Goal: Contribute content: Contribute content

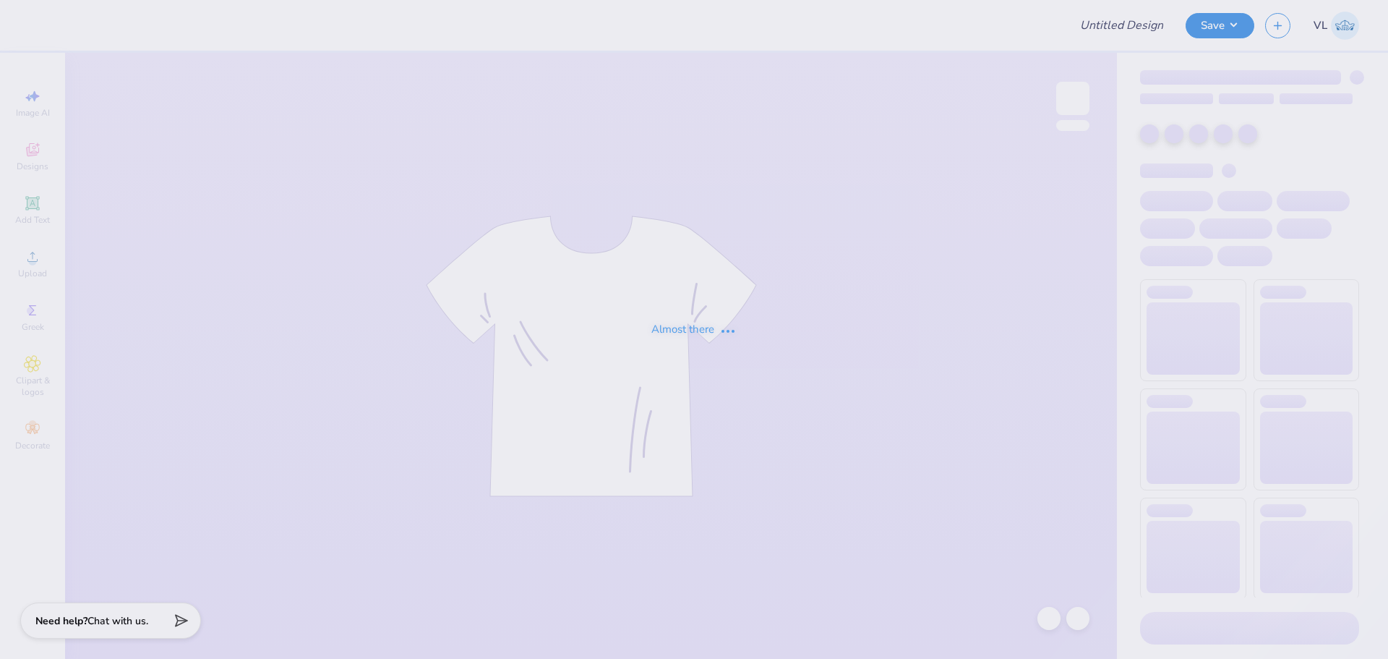
type input "surf team sample"
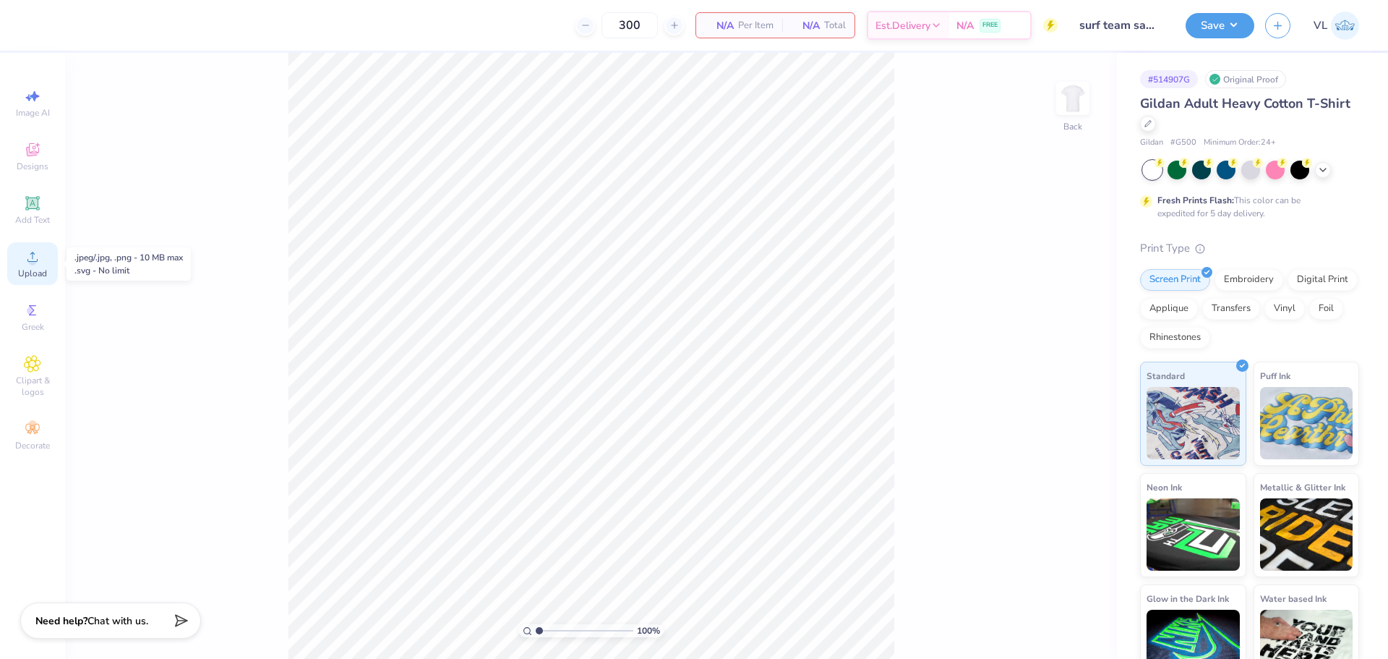
click at [35, 262] on circle at bounding box center [32, 261] width 8 height 8
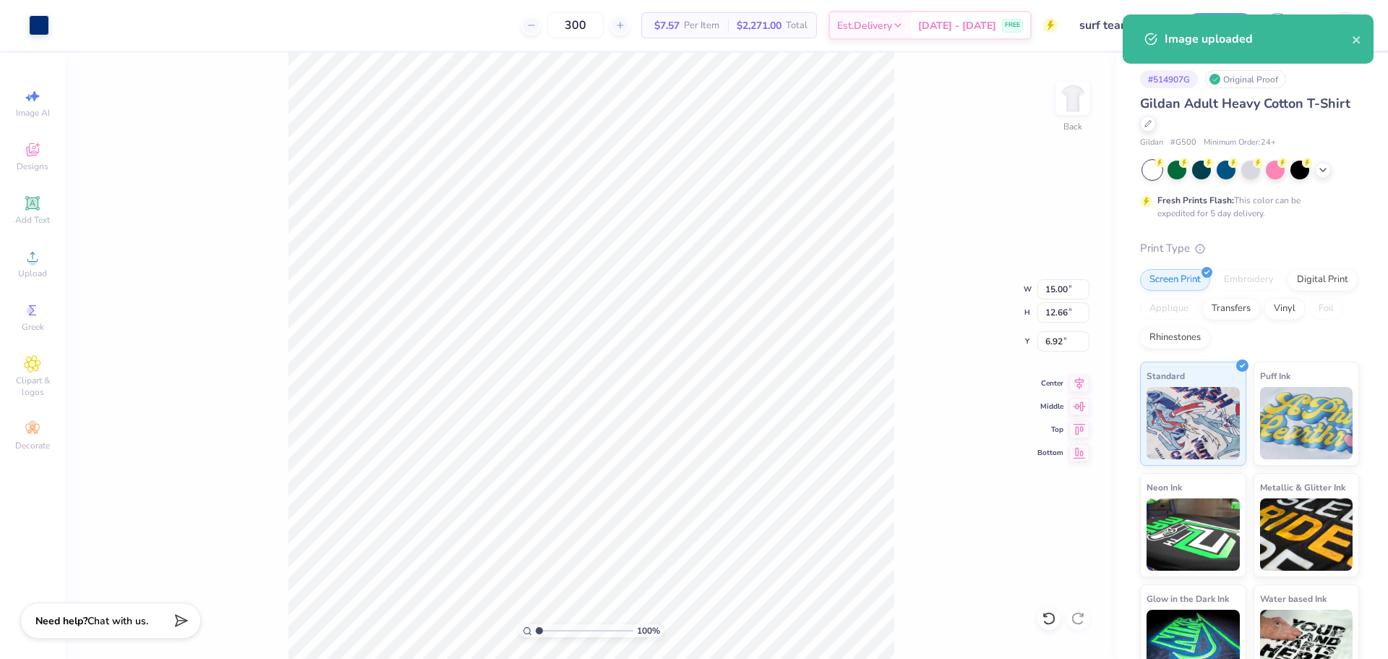
drag, startPoint x: 1034, startPoint y: 282, endPoint x: 1045, endPoint y: 286, distance: 12.4
click at [1039, 283] on div "100 % Back W 15.00 15.00 " H 12.66 12.66 " Y 6.92 6.92 " Center Middle Top Bott…" at bounding box center [591, 356] width 1052 height 606
click at [320, 147] on div "100 % Back" at bounding box center [591, 356] width 1052 height 606
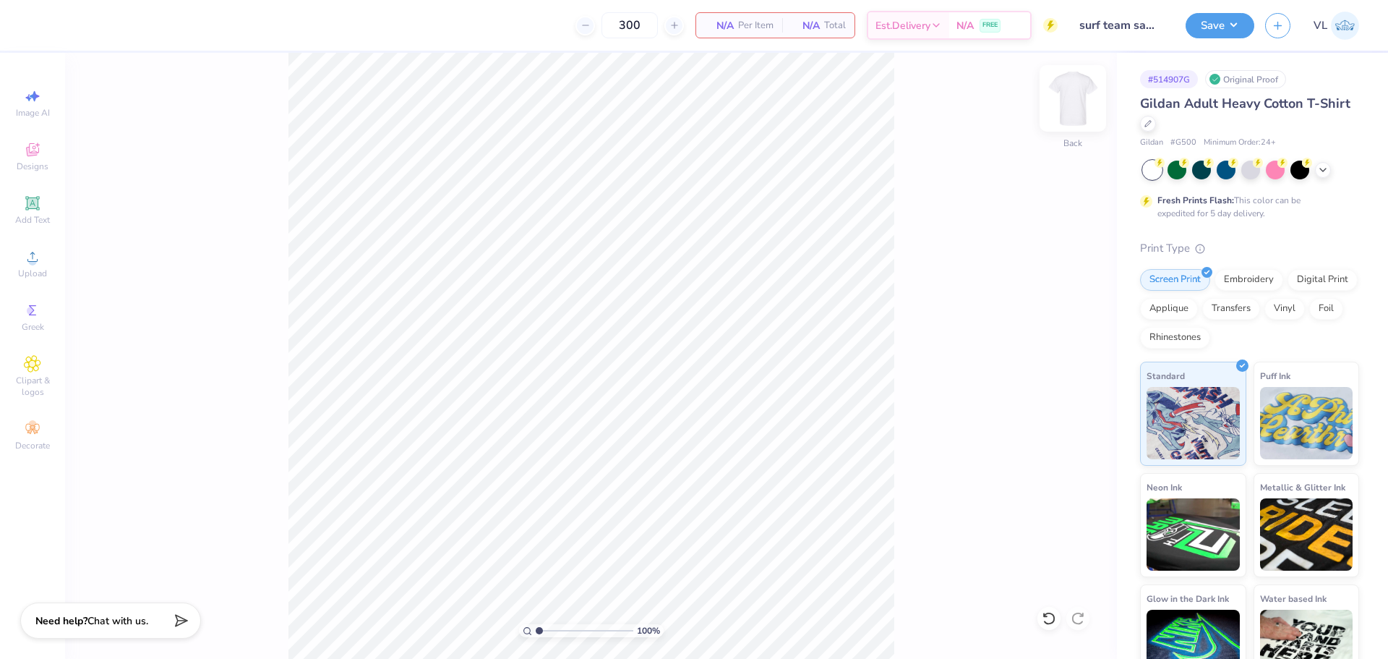
click at [1079, 105] on img at bounding box center [1073, 98] width 58 height 58
click at [48, 252] on div "Upload" at bounding box center [32, 263] width 51 height 43
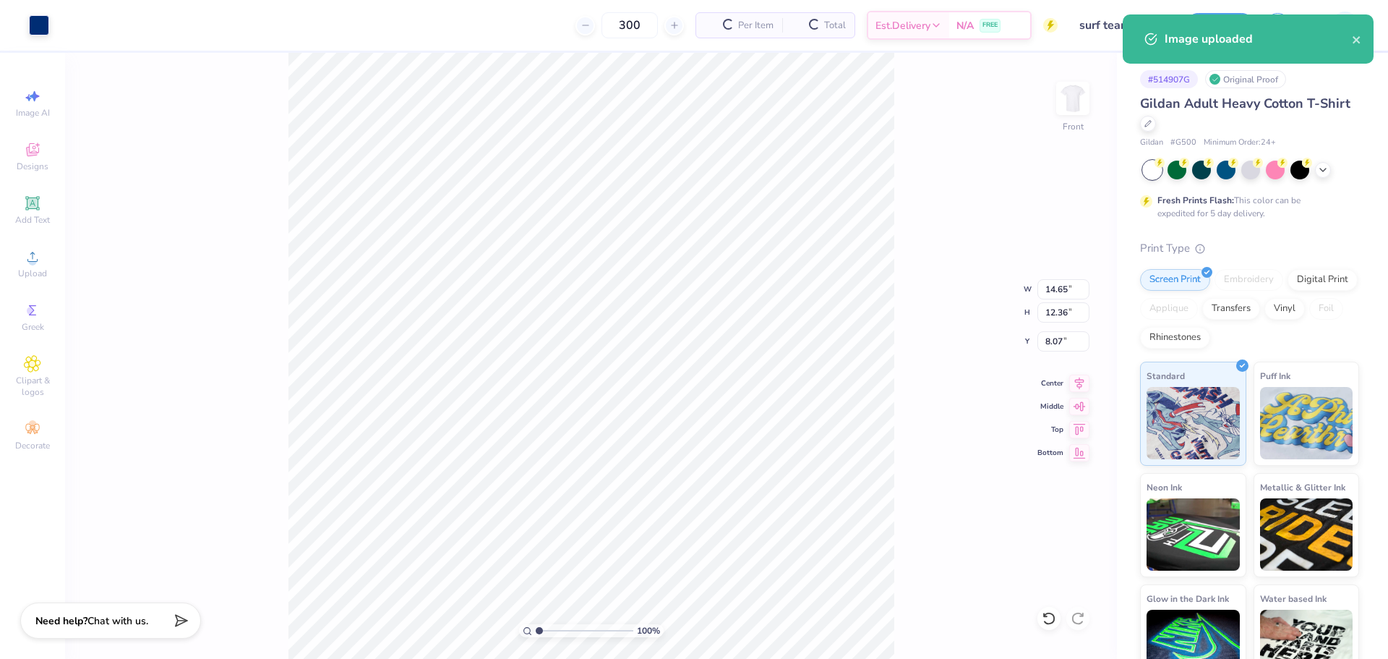
click at [1057, 274] on div "100 % Front W 14.65 14.65 " H 12.36 12.36 " Y 8.07 8.07 " Center Middle Top Bot…" at bounding box center [591, 356] width 1052 height 606
click at [1066, 283] on div "100 % Front W 14.65 H 12.36 Y 8.07 Center Middle Top Bottom" at bounding box center [591, 356] width 1052 height 606
click at [255, 124] on div "100 % Front" at bounding box center [591, 356] width 1052 height 606
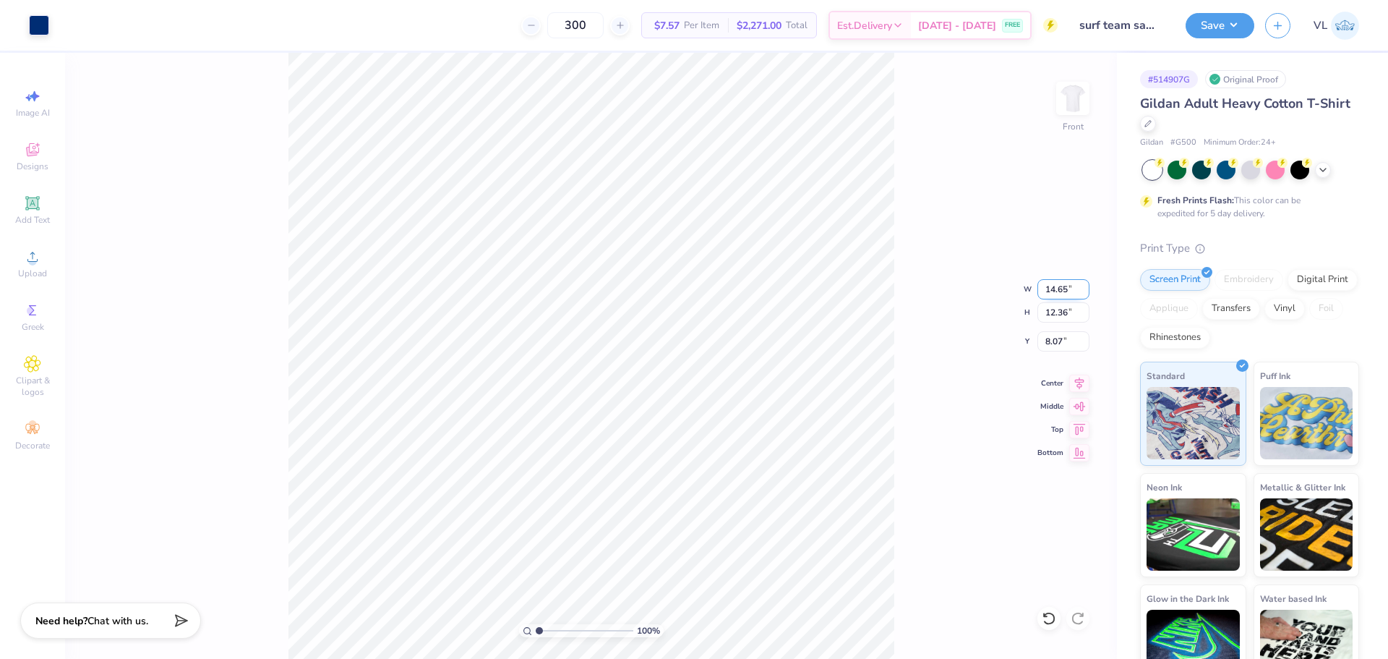
click at [1068, 288] on input "14.65" at bounding box center [1063, 289] width 52 height 20
type input "12.00"
type input "10.13"
click at [1074, 333] on input "9.19" at bounding box center [1063, 341] width 52 height 20
type input "3.00"
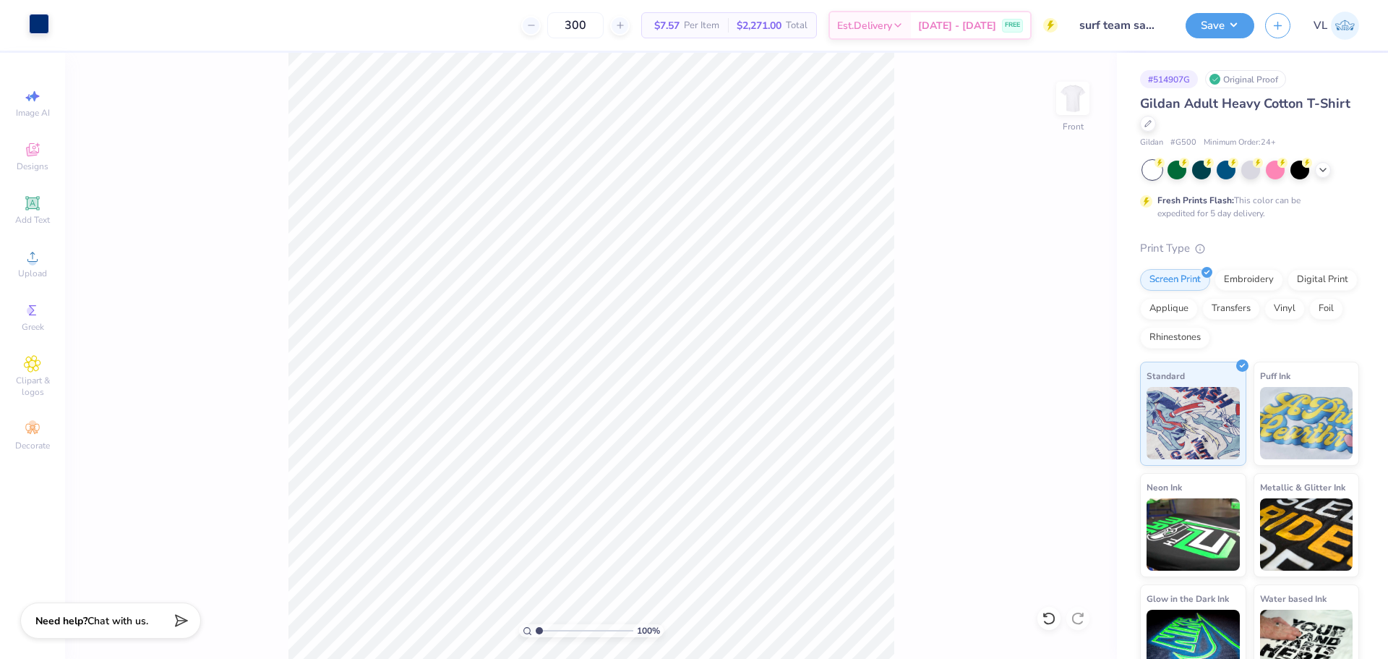
click at [37, 16] on div at bounding box center [39, 24] width 20 height 20
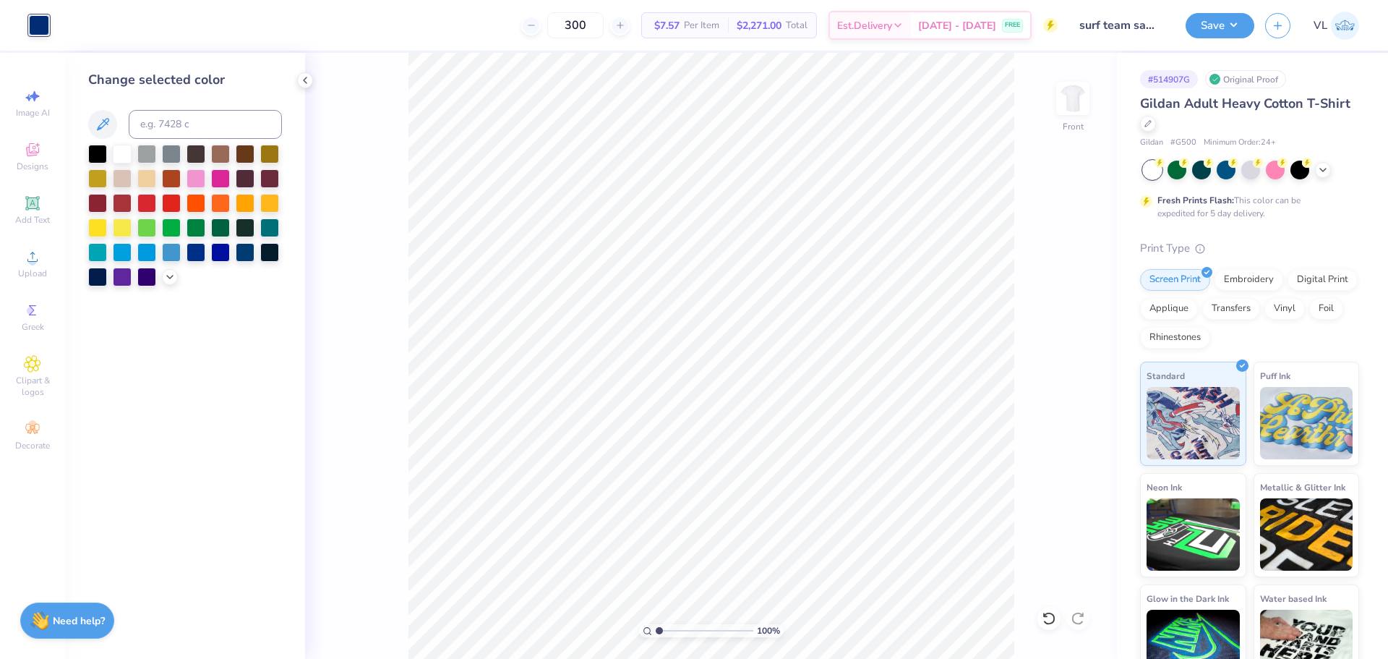
drag, startPoint x: 171, startPoint y: 278, endPoint x: 185, endPoint y: 288, distance: 17.1
click at [171, 278] on icon at bounding box center [170, 277] width 12 height 12
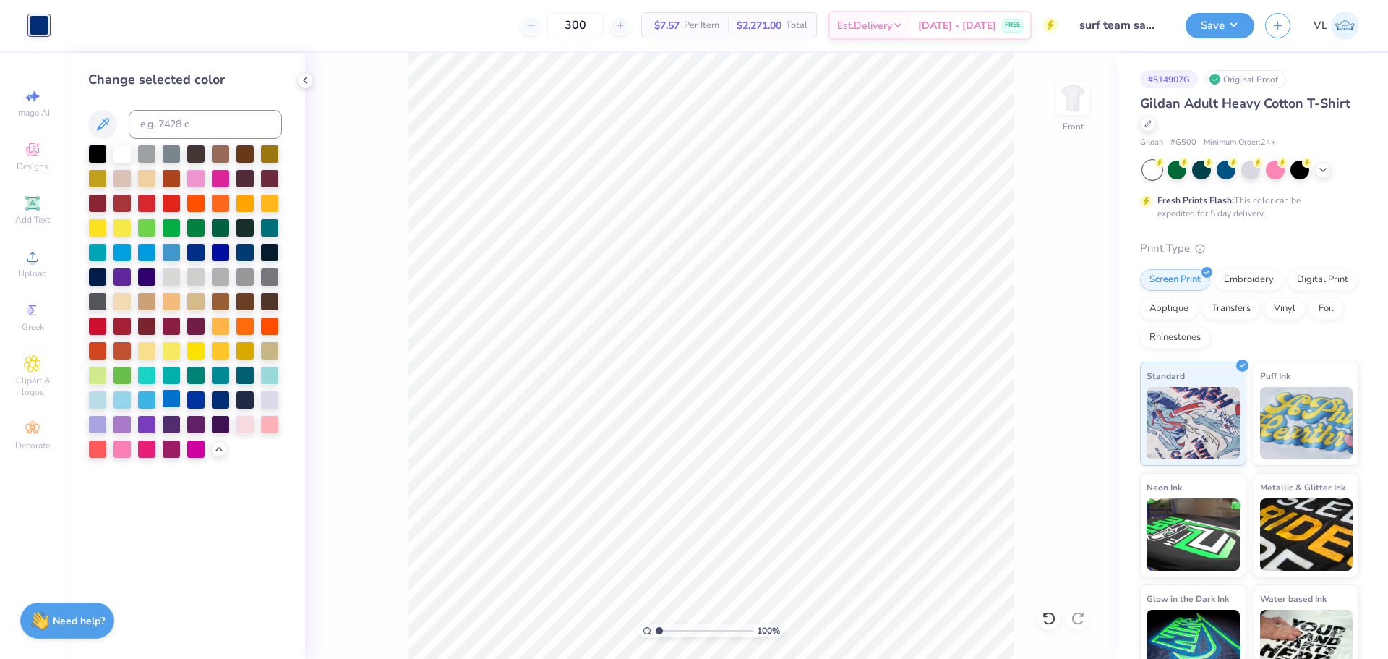
click at [176, 395] on div at bounding box center [171, 398] width 19 height 19
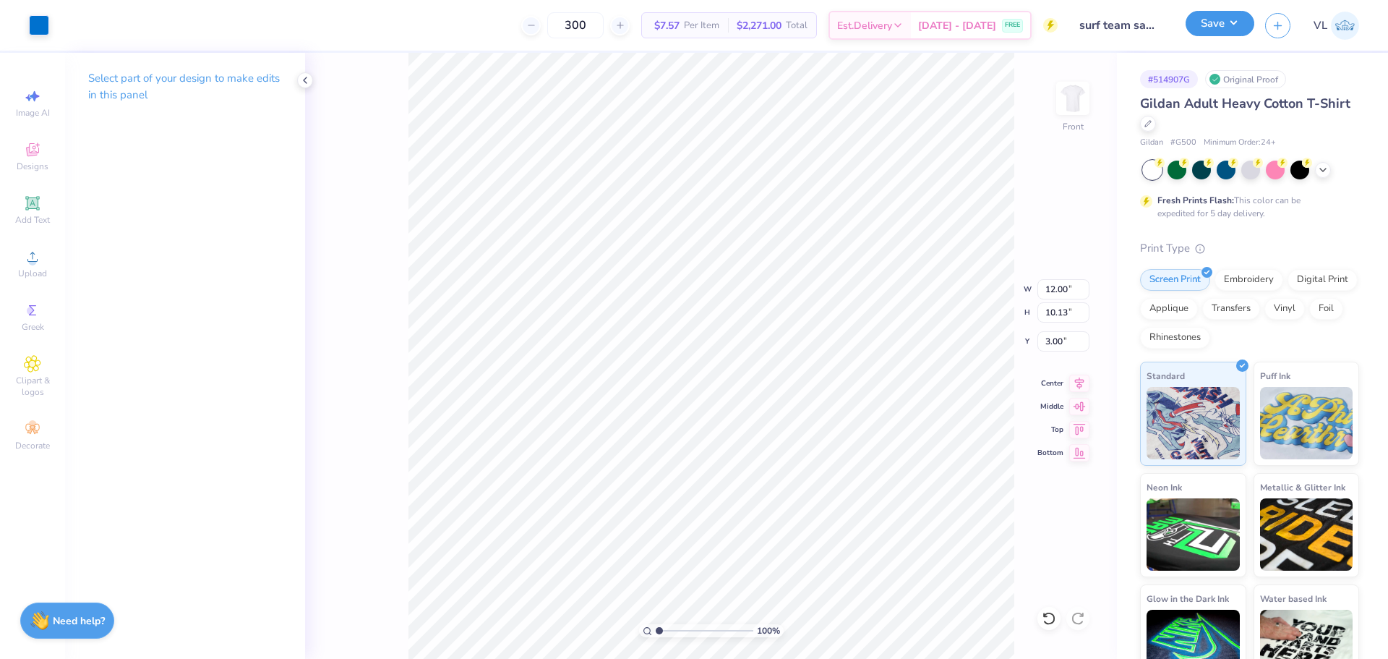
click at [1207, 24] on button "Save" at bounding box center [1220, 23] width 69 height 25
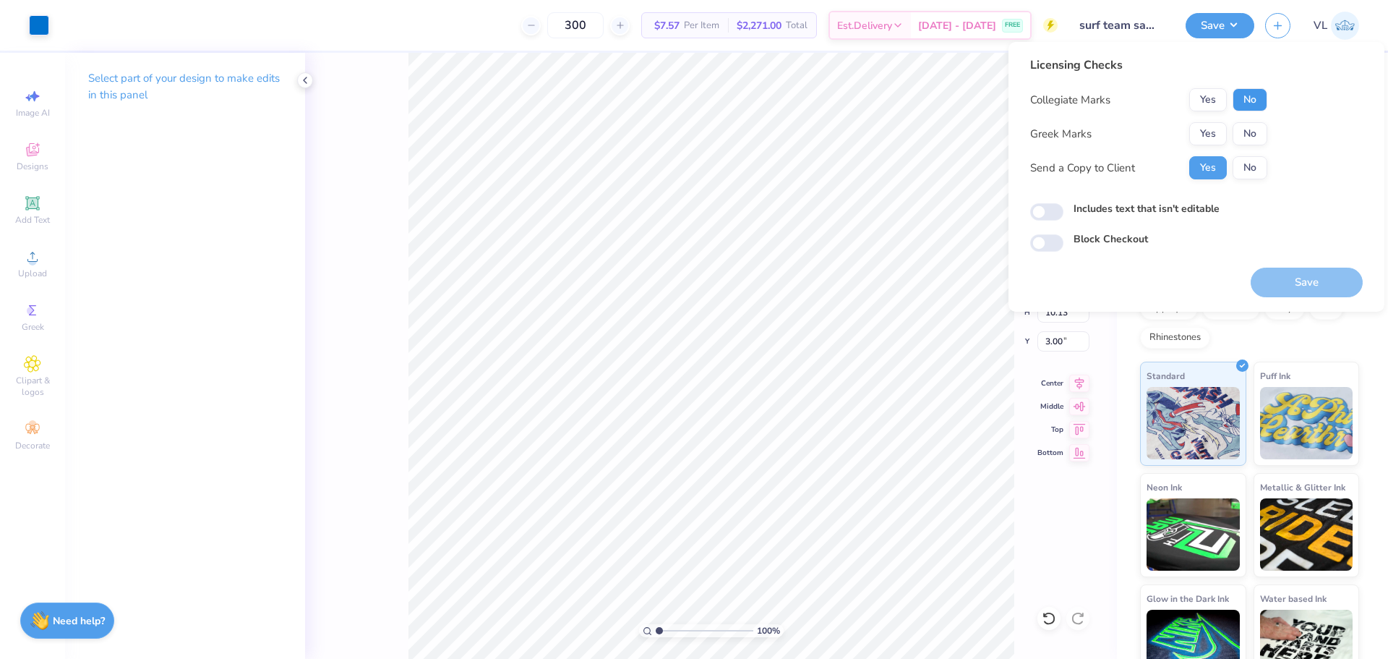
click at [1253, 104] on button "No" at bounding box center [1250, 99] width 35 height 23
click at [1261, 140] on button "No" at bounding box center [1250, 133] width 35 height 23
click at [1307, 291] on button "Save" at bounding box center [1307, 282] width 112 height 30
